Goal: Transaction & Acquisition: Purchase product/service

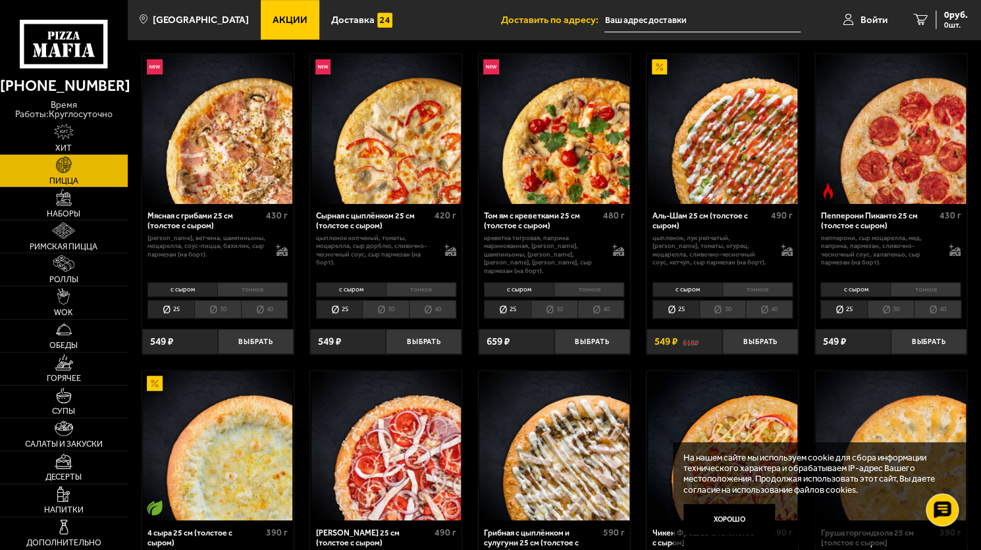
scroll to position [396, 0]
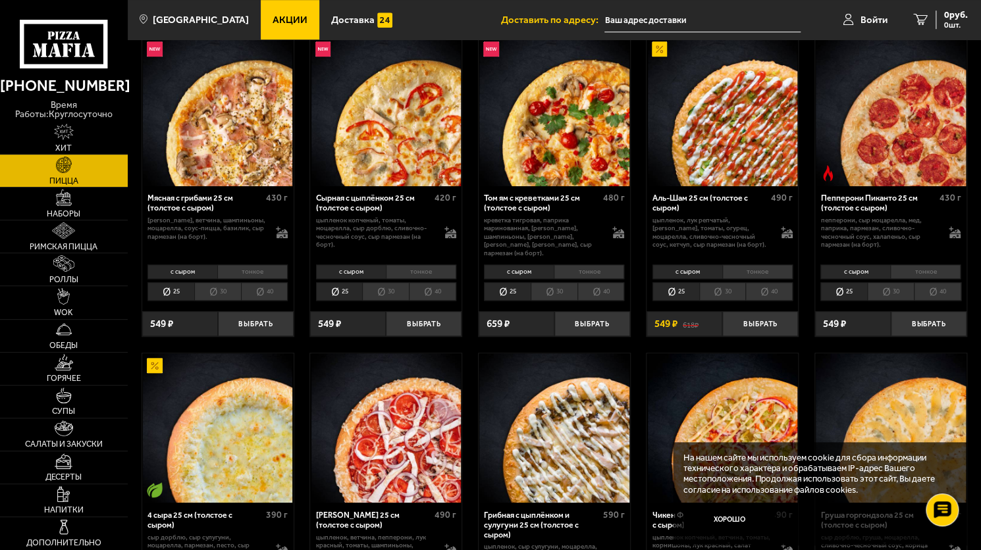
click at [744, 265] on li "тонкое" at bounding box center [757, 272] width 70 height 14
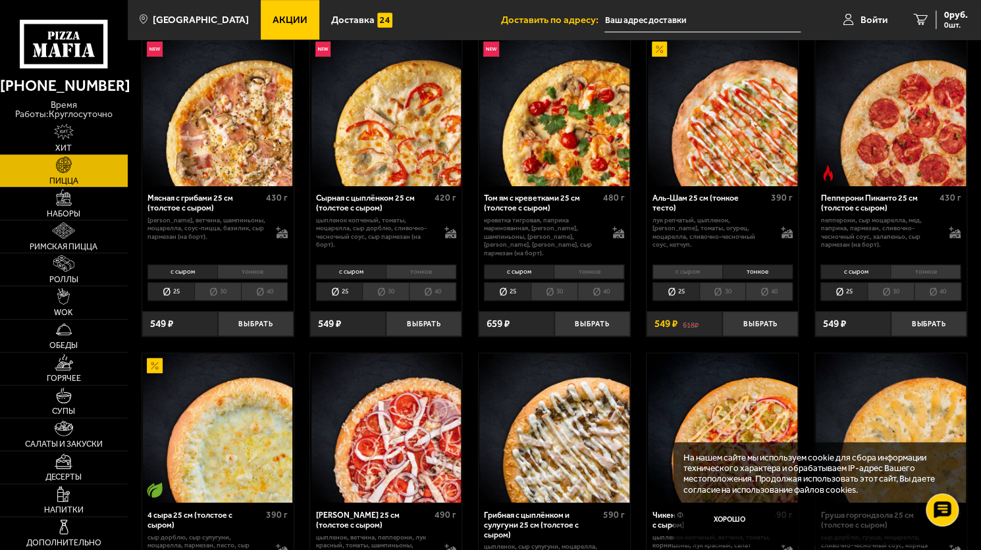
click at [704, 265] on li "с сыром" at bounding box center [687, 272] width 70 height 14
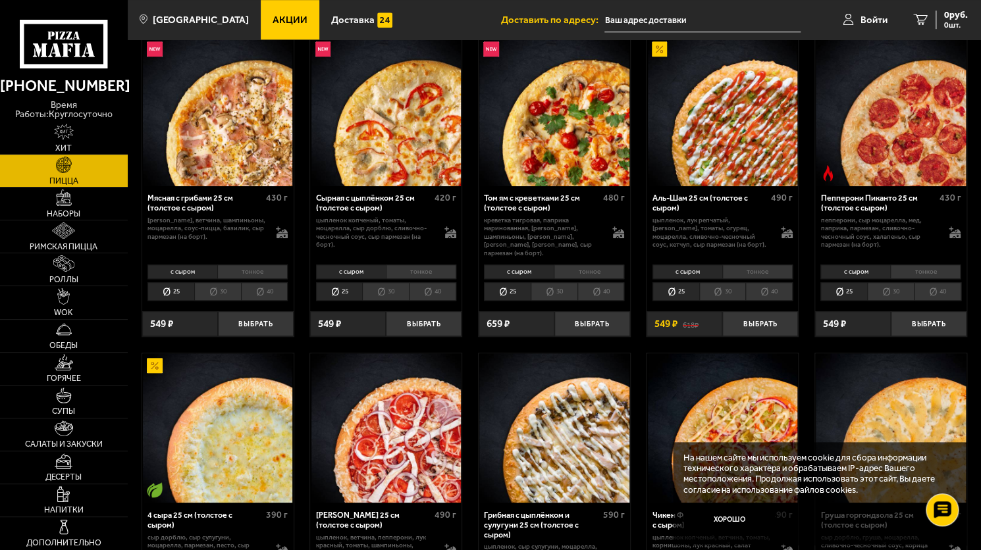
click at [751, 261] on div "с сыром тонкое 25 30 40 Топпинги" at bounding box center [721, 282] width 151 height 43
click at [747, 265] on li "тонкое" at bounding box center [757, 272] width 70 height 14
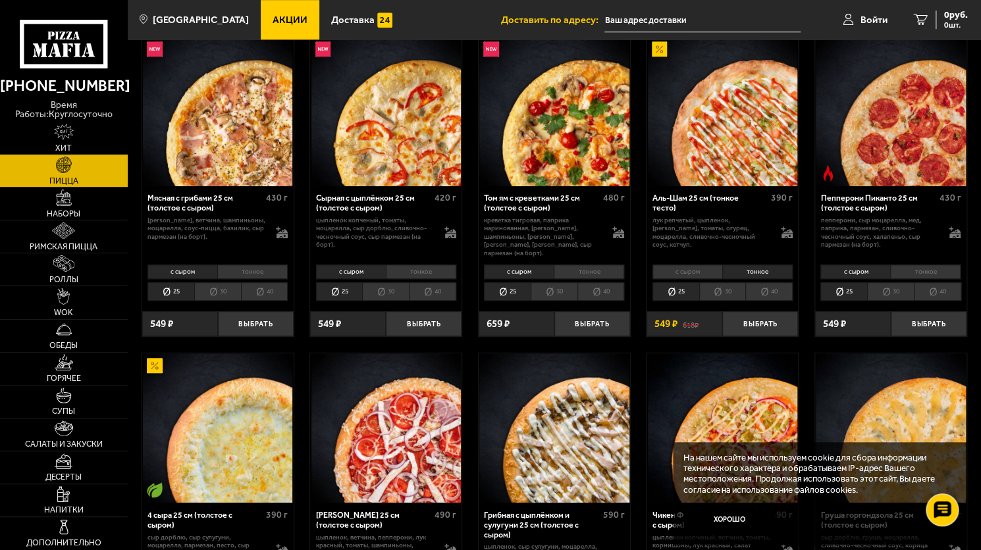
click at [694, 266] on li "с сыром" at bounding box center [687, 272] width 70 height 14
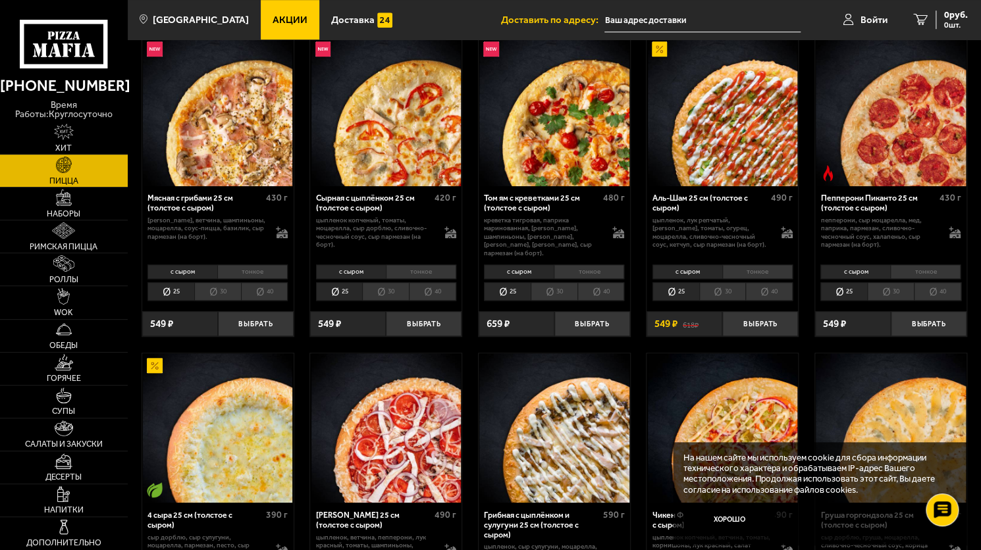
click at [737, 265] on li "тонкое" at bounding box center [757, 272] width 70 height 14
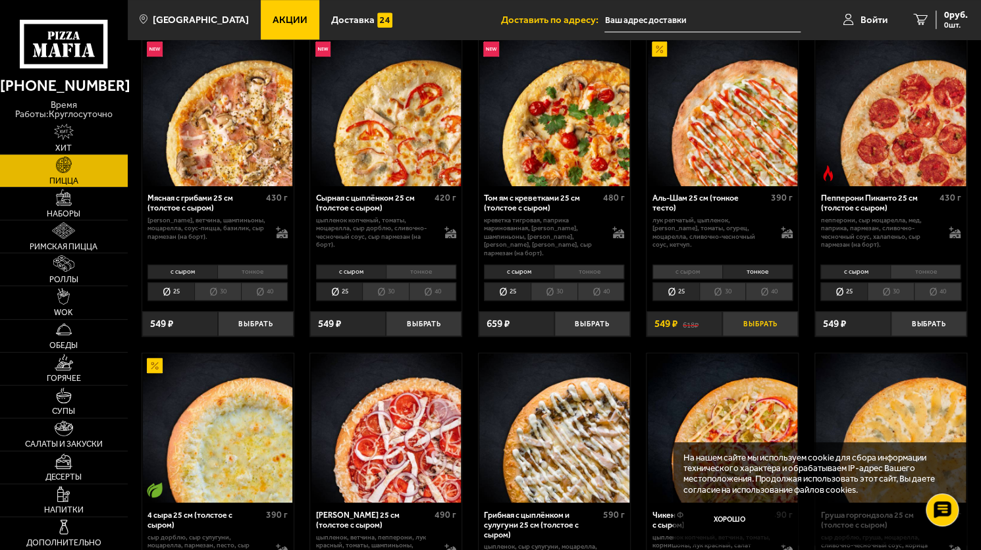
click at [762, 311] on button "Выбрать" at bounding box center [760, 323] width 76 height 25
click at [930, 13] on div "549 руб. 1 шт." at bounding box center [946, 20] width 43 height 18
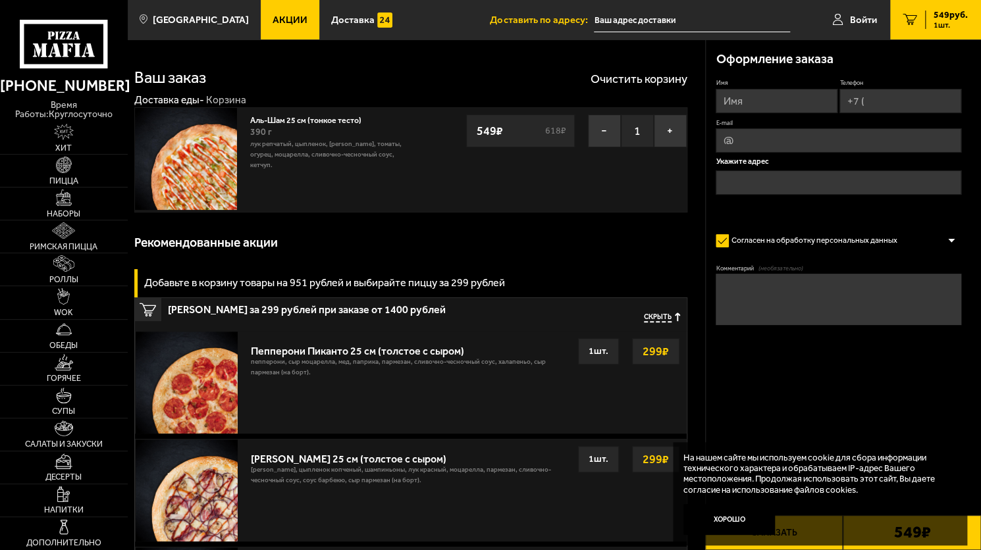
click at [641, 24] on input "text" at bounding box center [692, 20] width 196 height 24
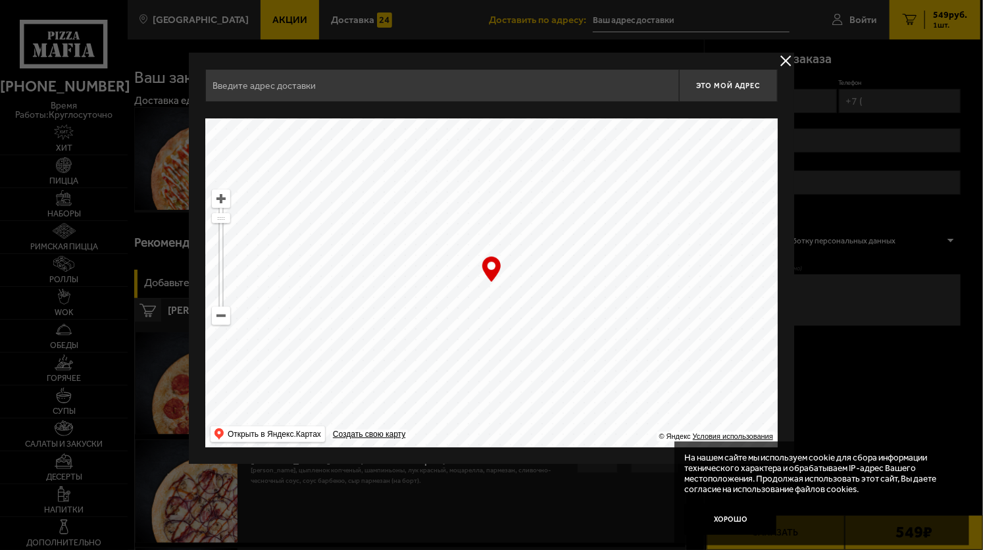
click at [509, 98] on input "text" at bounding box center [442, 85] width 474 height 33
type input "у"
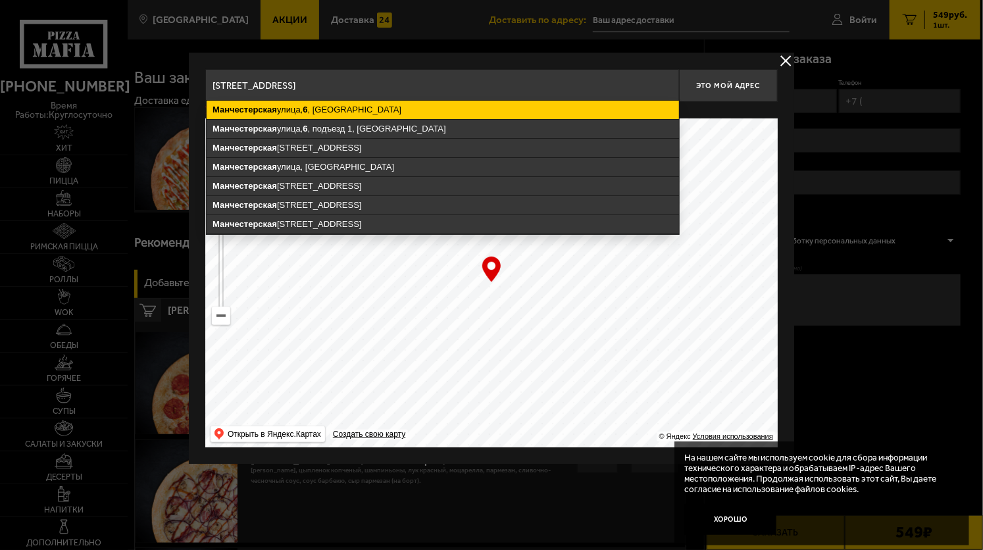
click at [432, 111] on ymaps "[STREET_ADDRESS]" at bounding box center [443, 110] width 473 height 18
type input "[STREET_ADDRESS]"
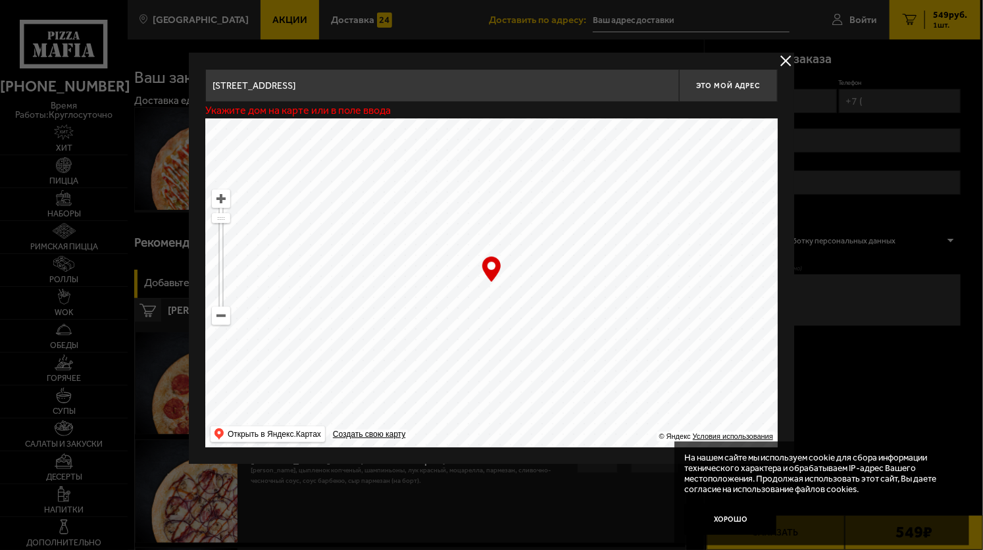
type input "[STREET_ADDRESS]"
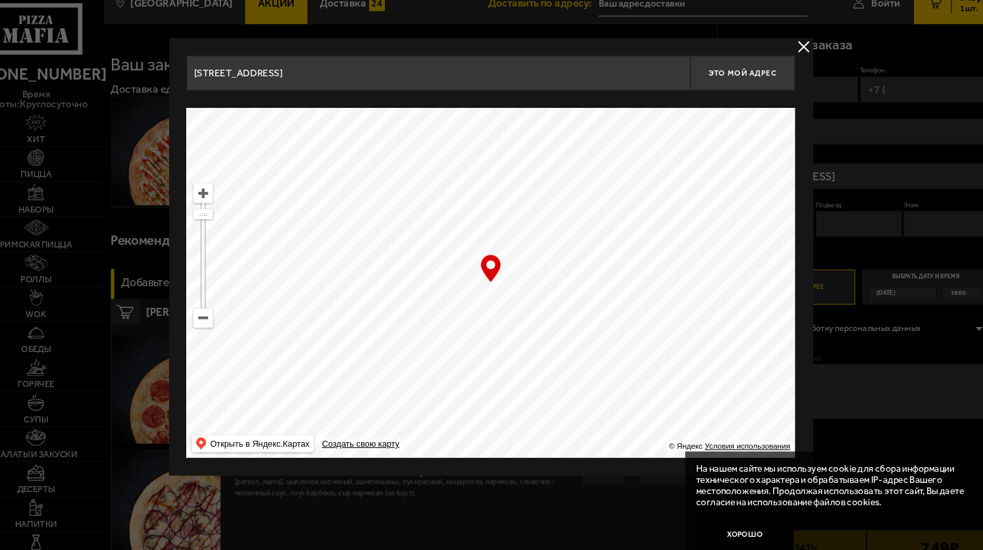
click at [493, 273] on div "… © Яндекс Условия использования Открыть в Яндекс.Картах Создать свою карту" at bounding box center [491, 282] width 573 height 329
click at [727, 79] on button "Это мой адрес" at bounding box center [728, 85] width 99 height 33
type input "[STREET_ADDRESS]"
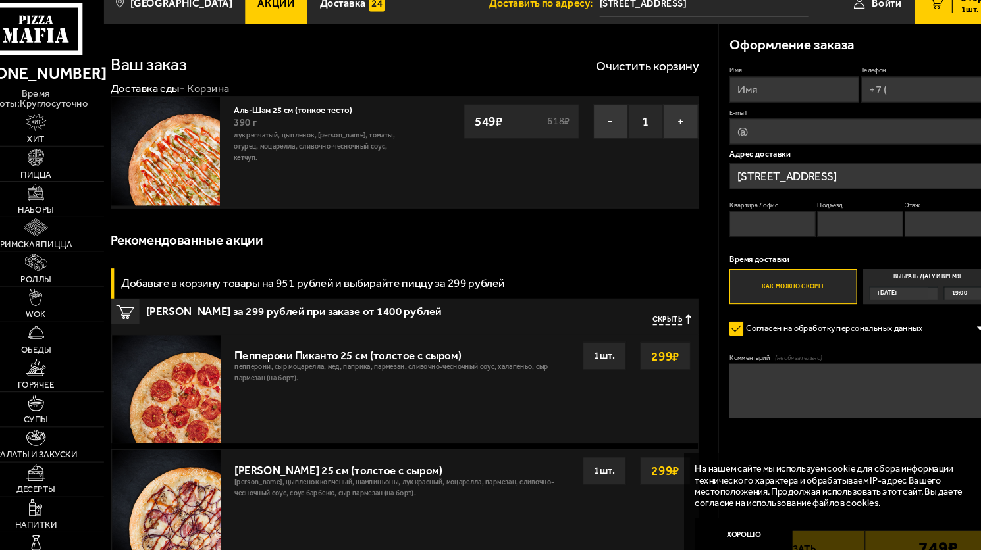
click at [785, 95] on input "Имя" at bounding box center [777, 101] width 122 height 24
type input "[PERSON_NAME]"
click at [877, 93] on input "Телефон" at bounding box center [900, 101] width 122 height 24
type input "[PHONE_NUMBER]"
click at [913, 274] on label "Выбрать дату и время [DATE] 19:00" at bounding box center [901, 287] width 120 height 33
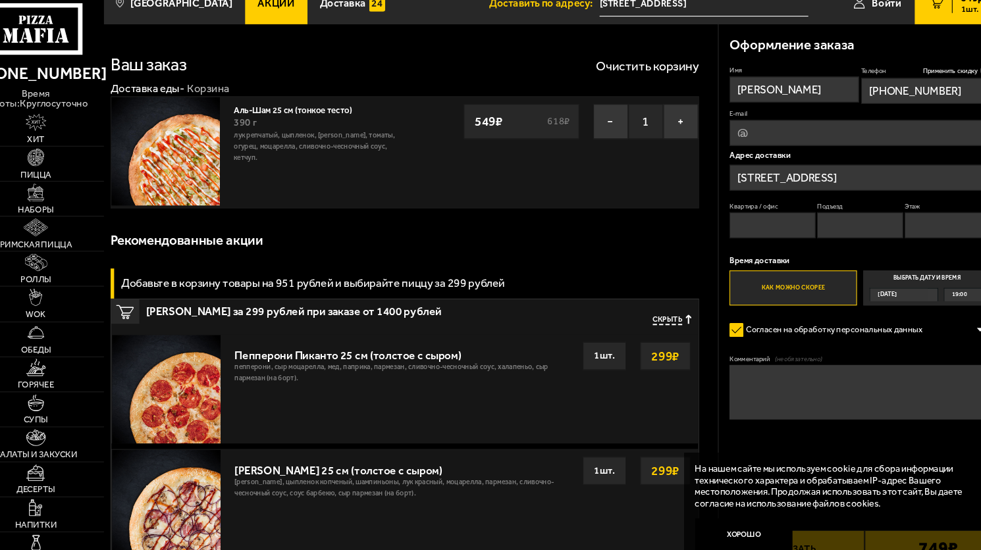
click at [0, 0] on input "Выбрать дату и время [DATE] 19:00" at bounding box center [0, 0] width 0 height 0
click at [901, 293] on div "[DATE]" at bounding box center [874, 294] width 53 height 12
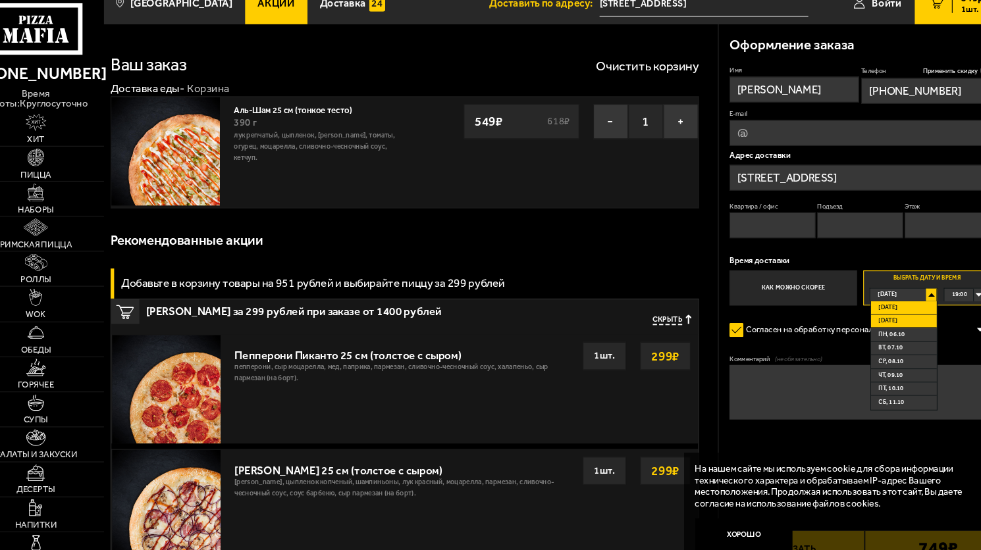
click at [871, 316] on span "[DATE]" at bounding box center [865, 319] width 18 height 12
click at [939, 294] on div "00:00" at bounding box center [936, 294] width 37 height 12
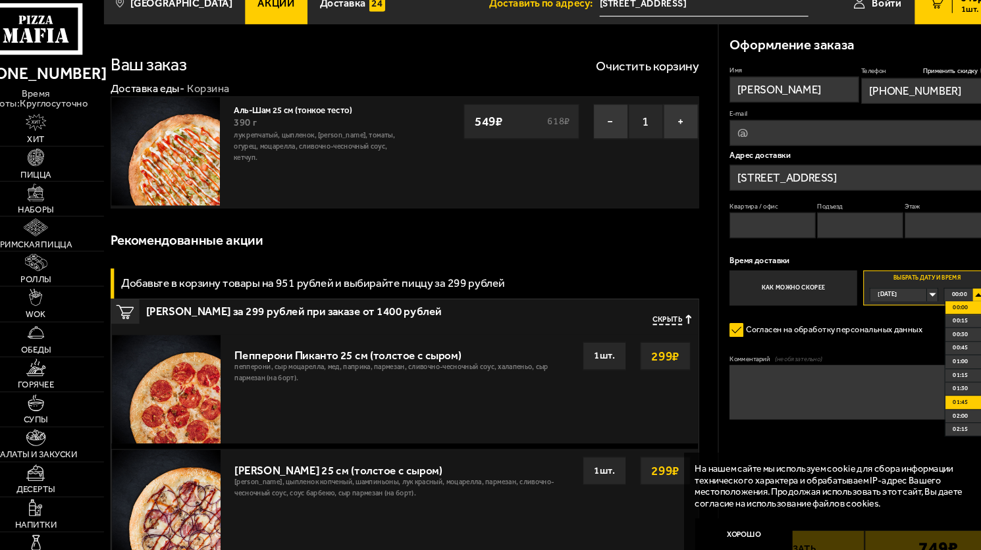
drag, startPoint x: 937, startPoint y: 415, endPoint x: 937, endPoint y: 397, distance: 17.8
click at [937, 397] on ul "00:00 00:15 00:30 00:45 01:00 01:15 01:30 01:45 02:00 02:15 02:30 02:45 03:00 0…" at bounding box center [936, 363] width 37 height 127
click at [944, 290] on div "00:00" at bounding box center [936, 294] width 37 height 12
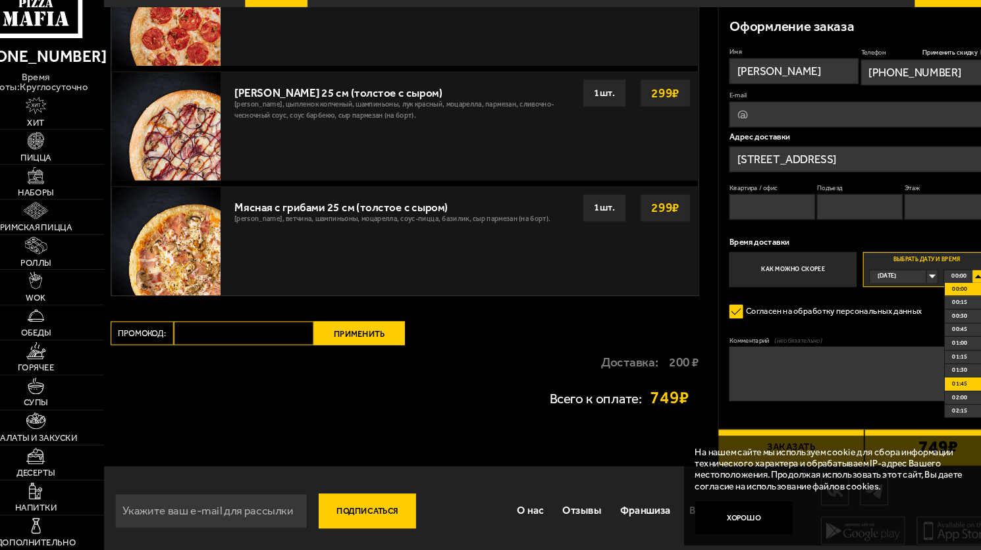
scroll to position [344, 0]
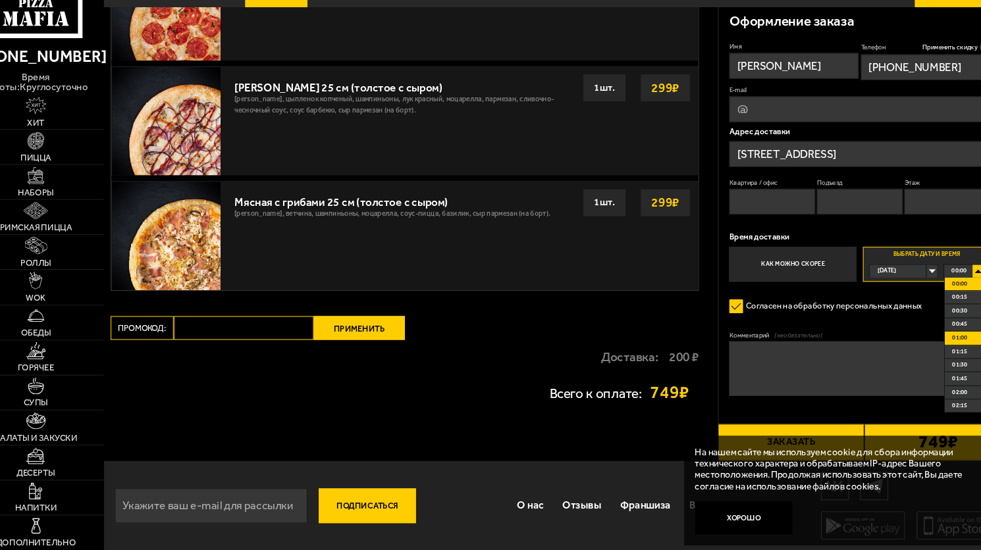
drag, startPoint x: 926, startPoint y: 391, endPoint x: 925, endPoint y: 354, distance: 37.5
click at [925, 354] on ul "00:00 00:15 00:30 00:45 01:00 01:15 01:30 01:45 02:00 02:15 02:30 02:45 03:00 0…" at bounding box center [936, 357] width 37 height 127
